Goal: Check status: Check status

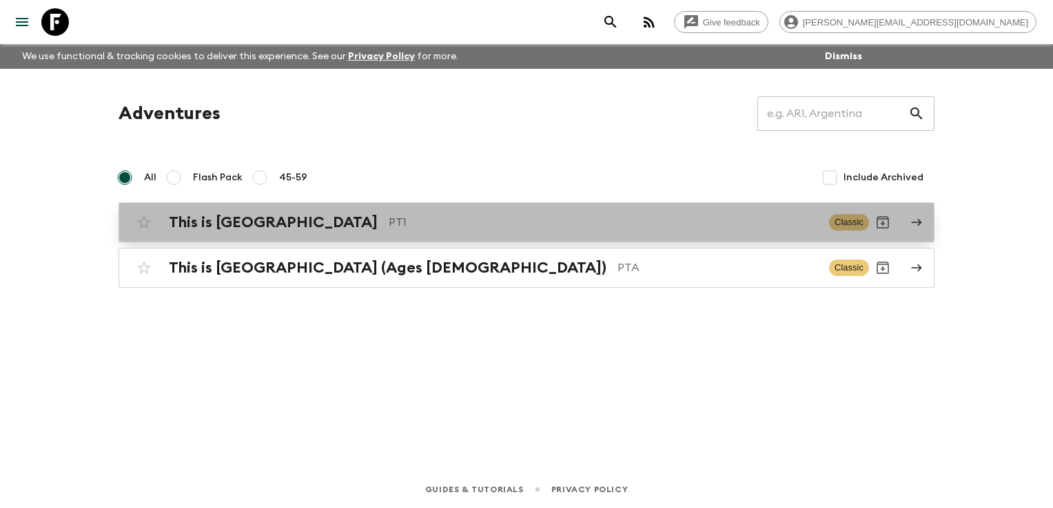
click at [389, 227] on p "PT1" at bounding box center [603, 222] width 429 height 17
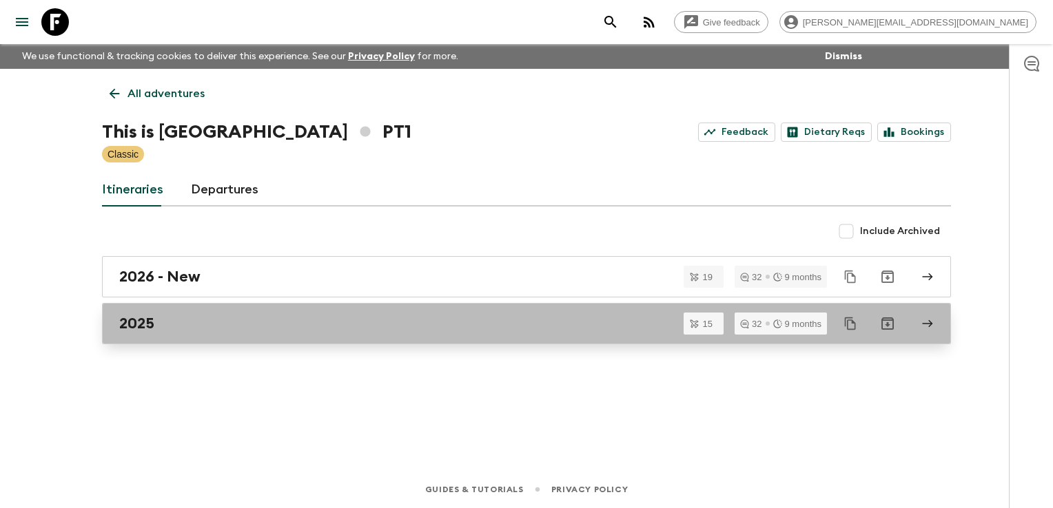
click at [317, 322] on div "2025" at bounding box center [513, 324] width 788 height 18
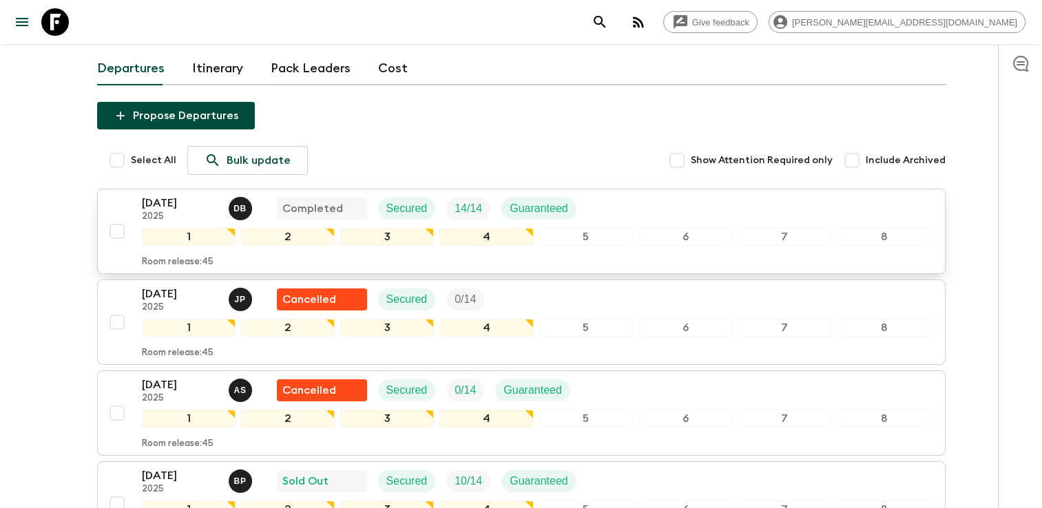
scroll to position [174, 0]
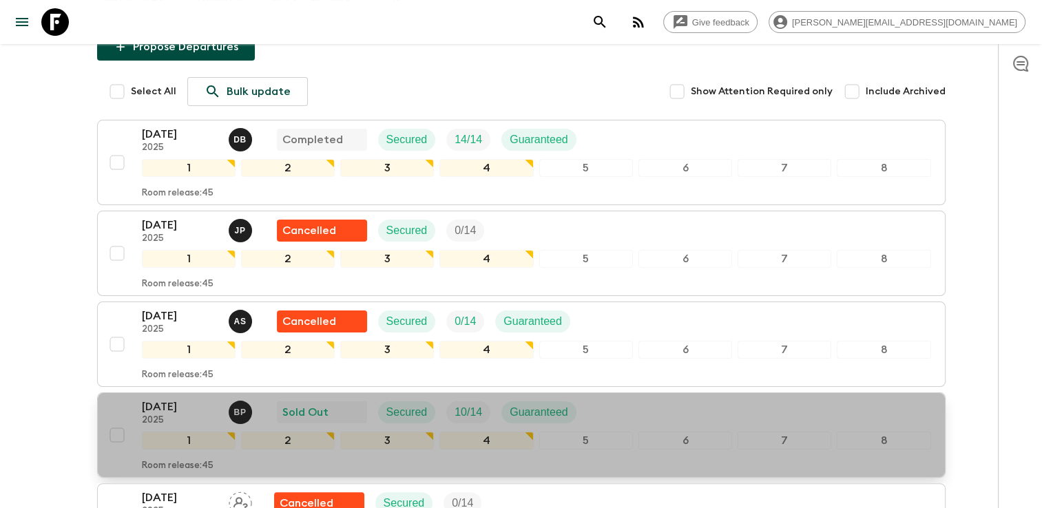
click at [622, 413] on div "[DATE] 2025 B P Sold Out Secured 10 / 14 Guaranteed" at bounding box center [536, 413] width 789 height 28
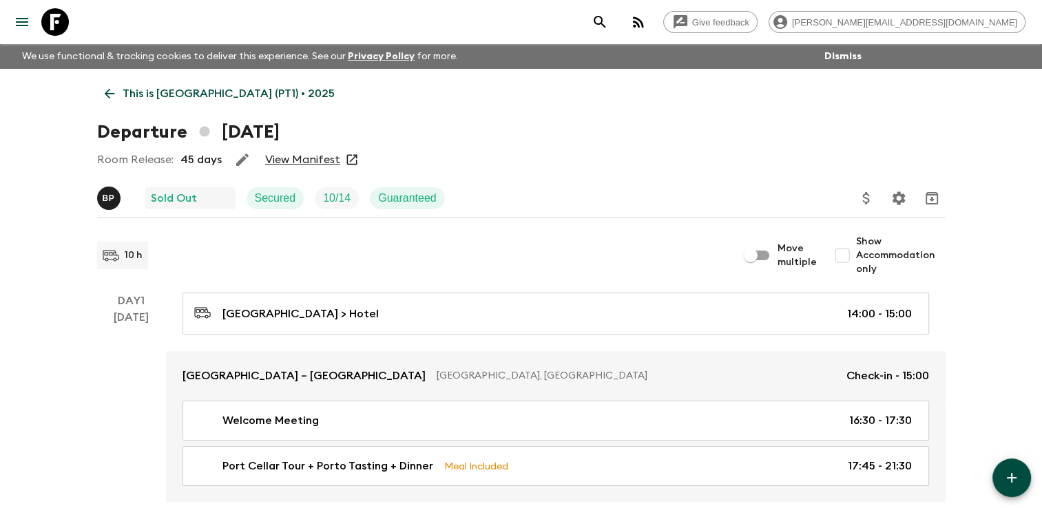
click at [302, 157] on link "View Manifest" at bounding box center [302, 160] width 75 height 14
